Goal: Information Seeking & Learning: Learn about a topic

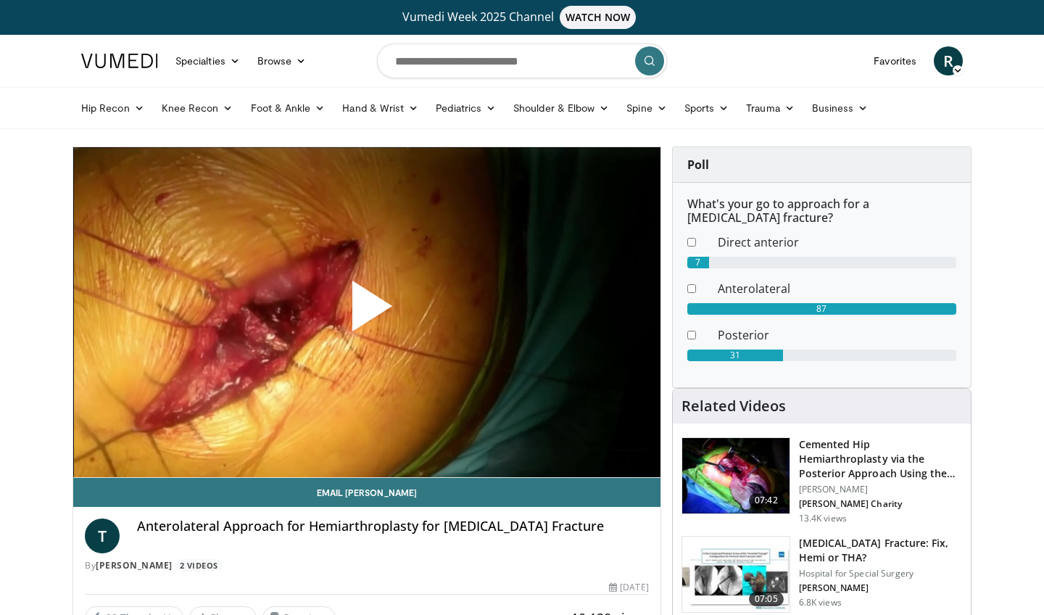
click at [367, 312] on span "Video Player" at bounding box center [367, 312] width 0 height 0
click at [468, 59] on input "Search topics, interventions" at bounding box center [522, 61] width 290 height 35
type input "**********"
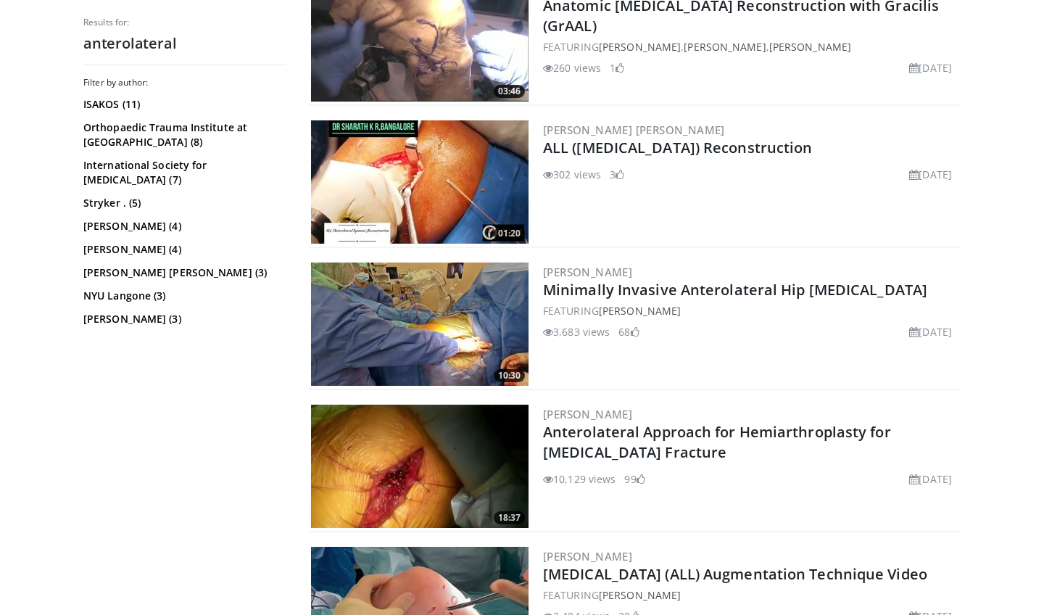
scroll to position [507, 0]
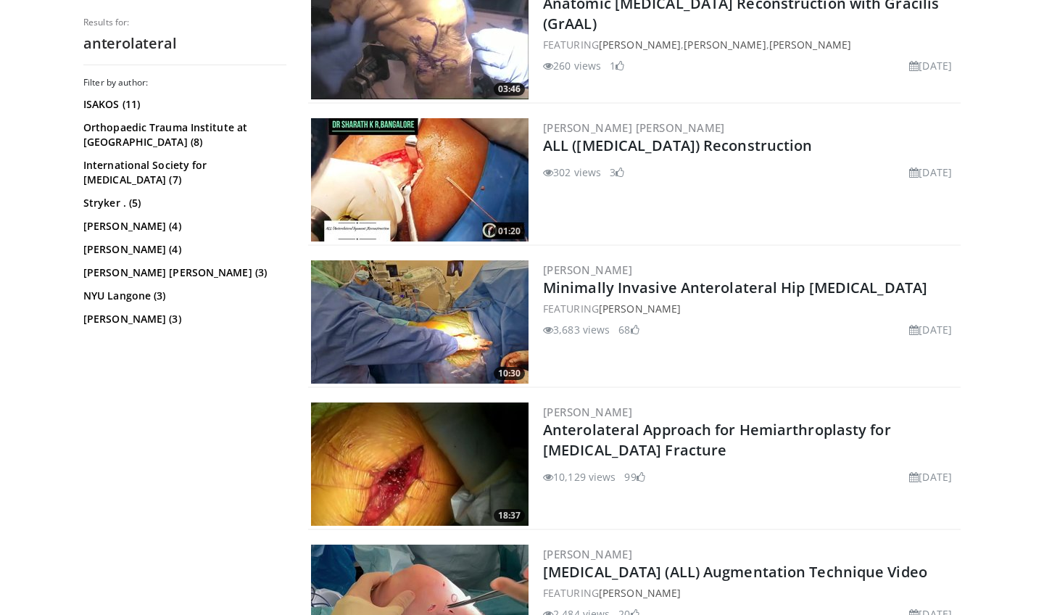
click at [499, 309] on img at bounding box center [420, 321] width 218 height 123
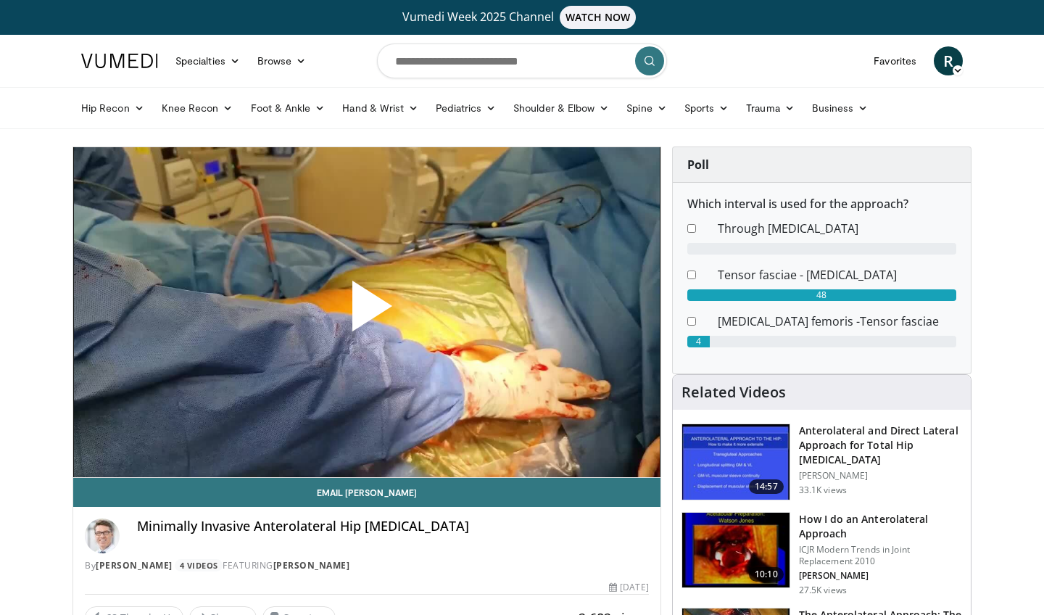
click at [367, 312] on span "Video Player" at bounding box center [367, 312] width 0 height 0
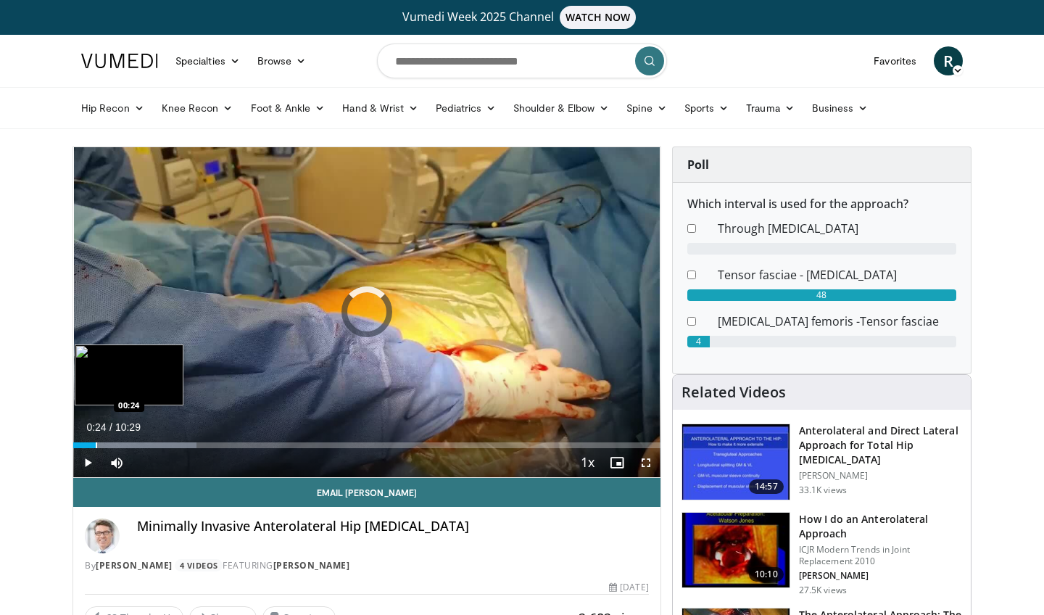
click at [96, 445] on div "Progress Bar" at bounding box center [96, 445] width 1 height 6
click at [106, 445] on div "Progress Bar" at bounding box center [106, 445] width 1 height 6
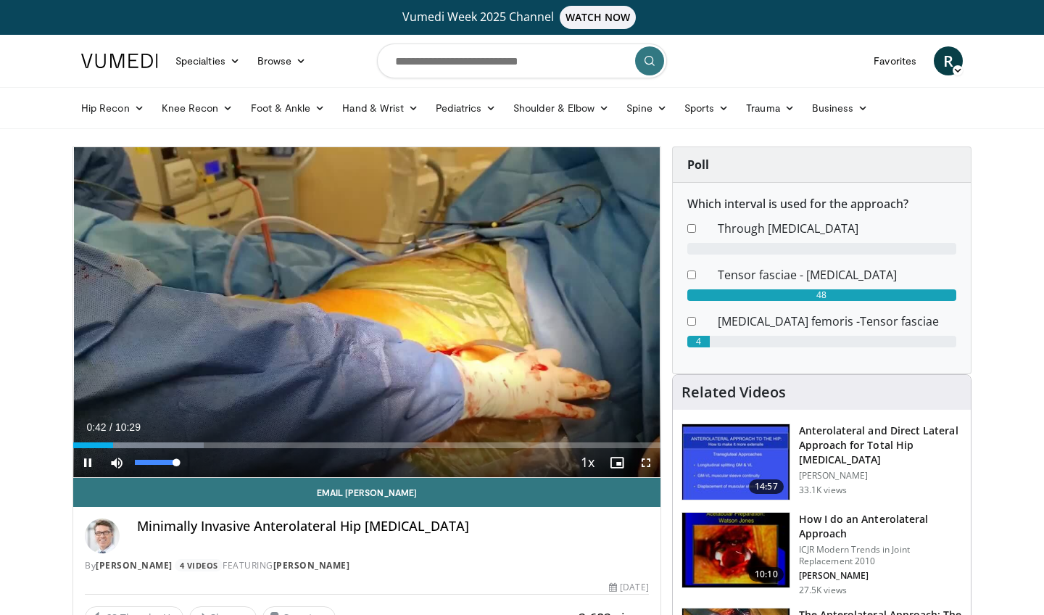
click at [115, 464] on span "Video Player" at bounding box center [116, 462] width 29 height 29
click at [119, 464] on span "Video Player" at bounding box center [116, 462] width 29 height 29
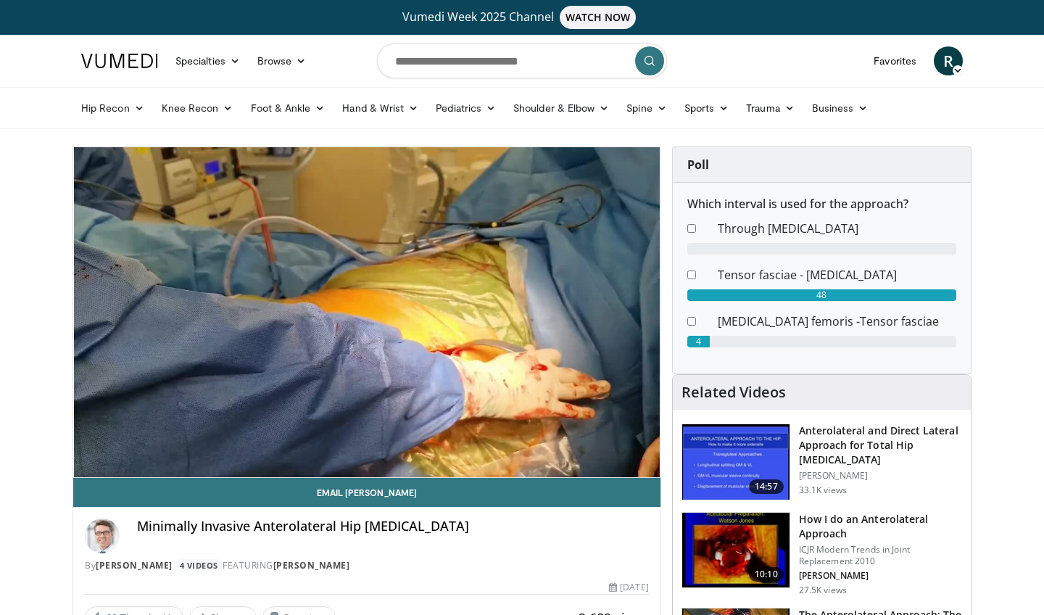
click at [119, 464] on div "10 seconds Tap to unmute" at bounding box center [366, 312] width 587 height 330
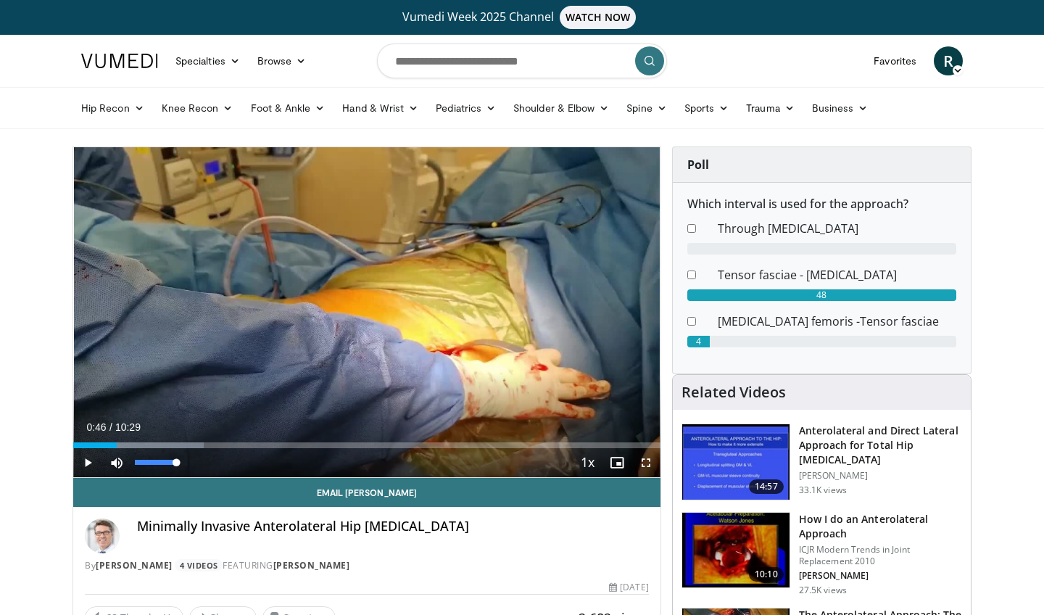
click at [119, 464] on span "Video Player" at bounding box center [116, 462] width 29 height 29
drag, startPoint x: 135, startPoint y: 462, endPoint x: 156, endPoint y: 462, distance: 21.0
click at [156, 462] on div "Volume Level" at bounding box center [145, 462] width 21 height 5
click at [88, 461] on span "Video Player" at bounding box center [87, 462] width 29 height 29
